Goal: Find specific page/section: Find specific page/section

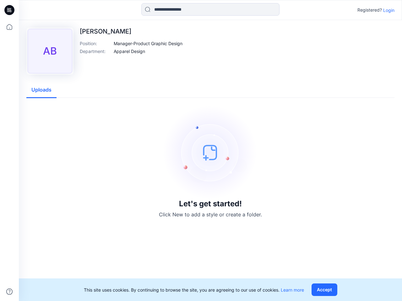
click at [201, 151] on img at bounding box center [210, 152] width 94 height 94
click at [10, 10] on icon at bounding box center [10, 10] width 3 height 0
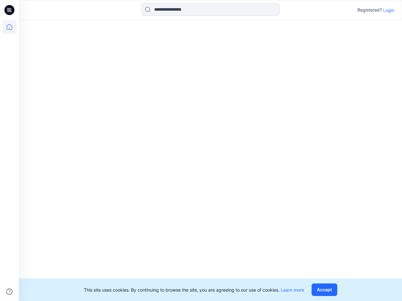
click at [9, 27] on icon at bounding box center [10, 27] width 14 height 14
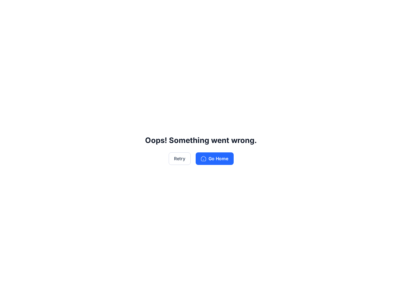
click at [210, 9] on div "Oops! Something went wrong. Retry Go Home" at bounding box center [201, 150] width 402 height 301
click at [389, 10] on div "Oops! Something went wrong. Retry Go Home" at bounding box center [201, 150] width 402 height 301
click at [148, 43] on div "Oops! Something went wrong. Retry Go Home" at bounding box center [201, 150] width 402 height 301
click at [129, 51] on div "Oops! Something went wrong. Retry Go Home" at bounding box center [201, 150] width 402 height 301
click at [41, 90] on div "Oops! Something went wrong. Retry Go Home" at bounding box center [201, 150] width 402 height 301
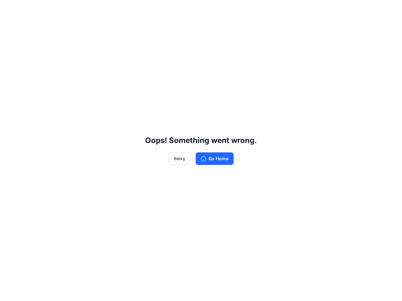
click at [326, 290] on div "Oops! Something went wrong. Retry Go Home" at bounding box center [201, 150] width 402 height 301
